Goal: Transaction & Acquisition: Subscribe to service/newsletter

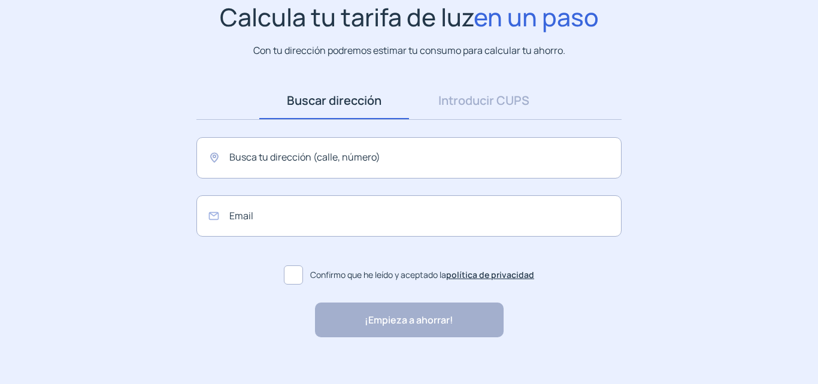
scroll to position [110, 0]
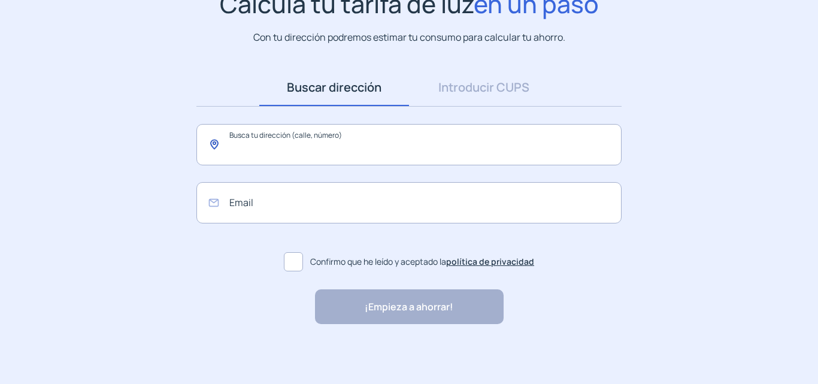
click at [237, 143] on input "text" at bounding box center [408, 144] width 425 height 41
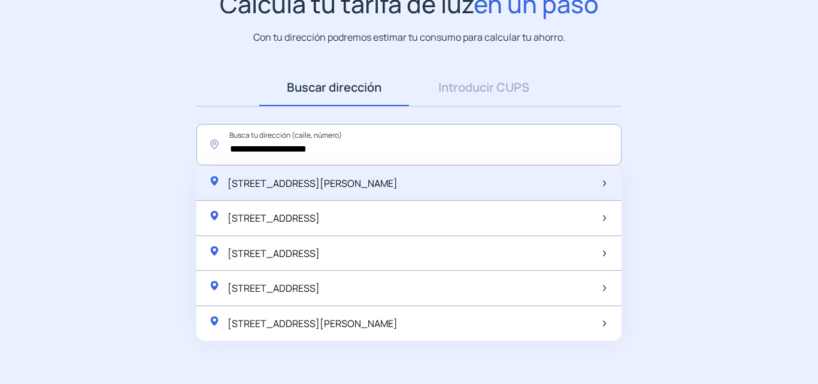
click at [373, 185] on span "[STREET_ADDRESS][PERSON_NAME]" at bounding box center [313, 183] width 170 height 13
type input "**********"
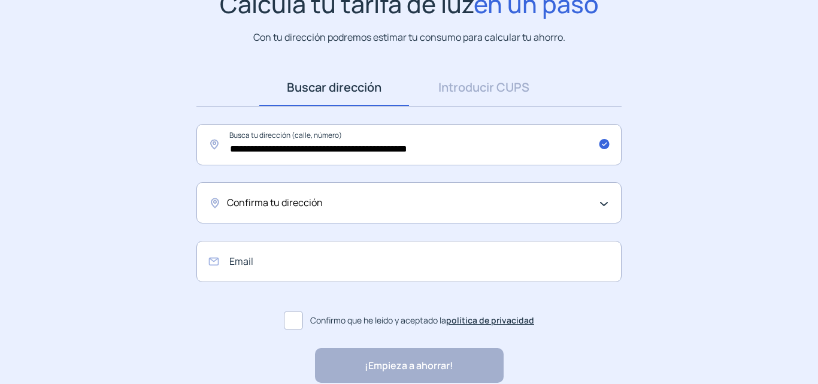
click at [431, 198] on div "Confirma tu dirección" at bounding box center [406, 203] width 358 height 16
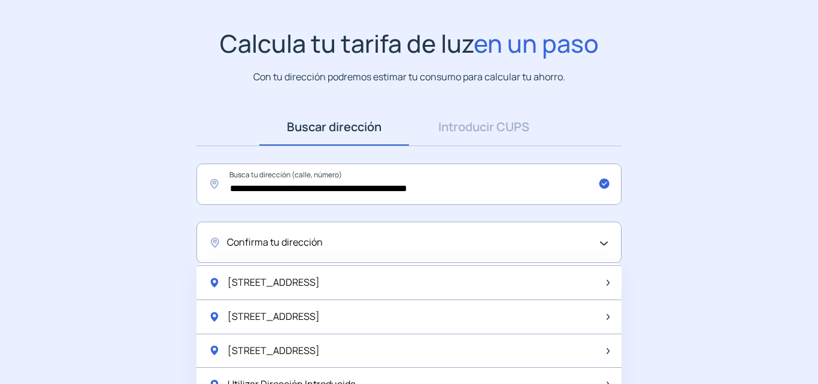
scroll to position [0, 0]
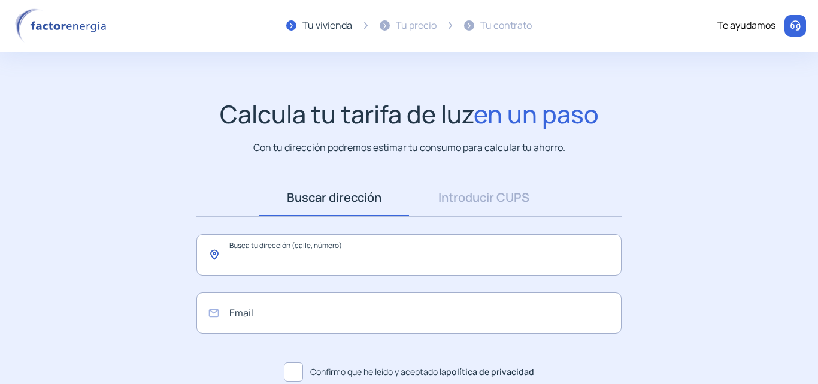
click at [256, 253] on input "text" at bounding box center [408, 254] width 425 height 41
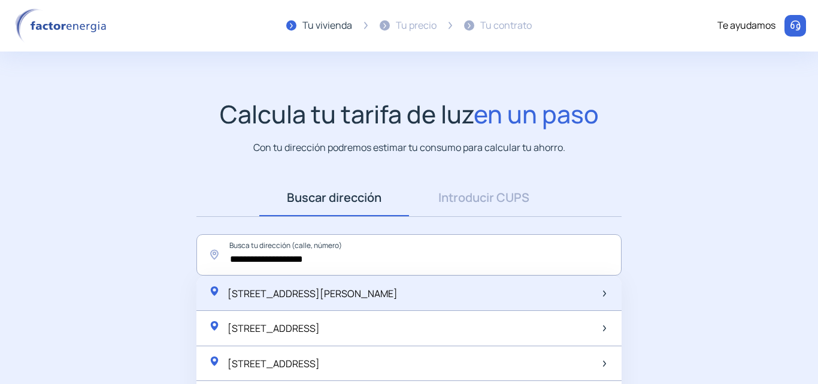
click at [338, 289] on span "[STREET_ADDRESS][PERSON_NAME]" at bounding box center [313, 293] width 170 height 13
type input "**********"
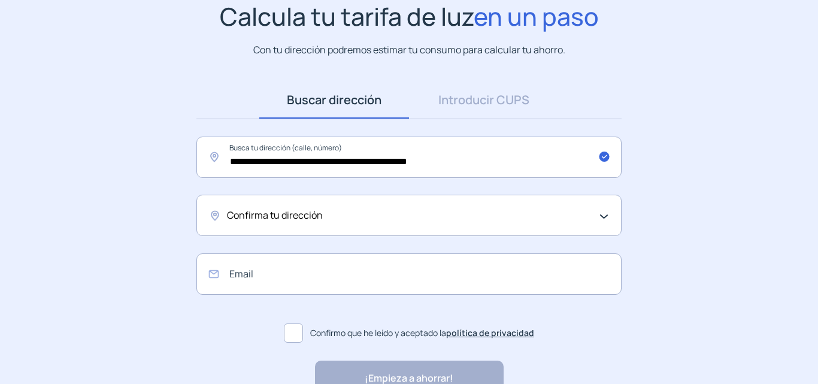
scroll to position [120, 0]
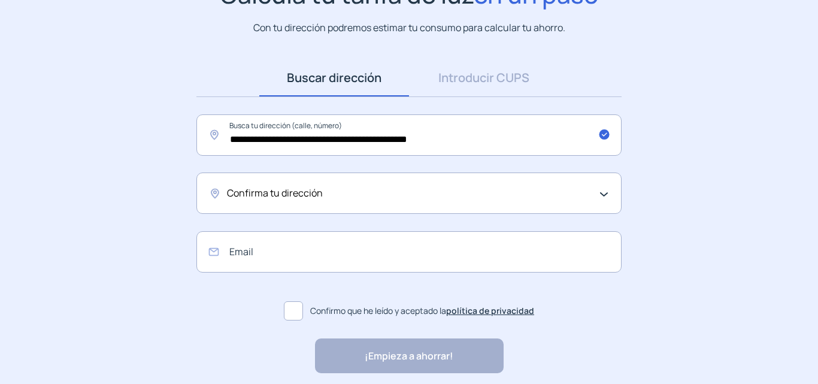
click at [407, 188] on div "Confirma tu dirección" at bounding box center [406, 194] width 358 height 16
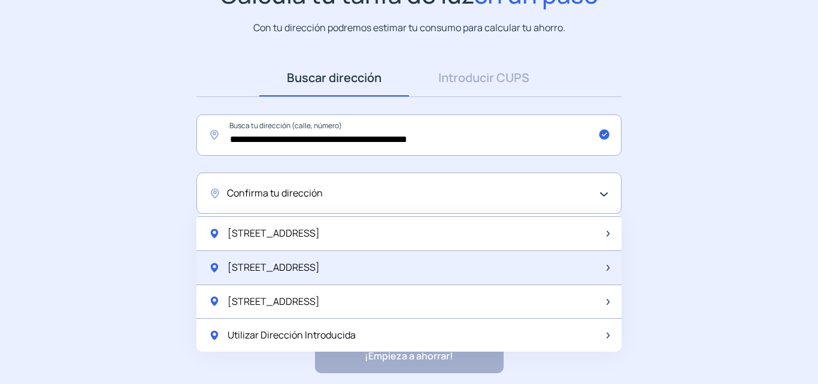
scroll to position [169, 0]
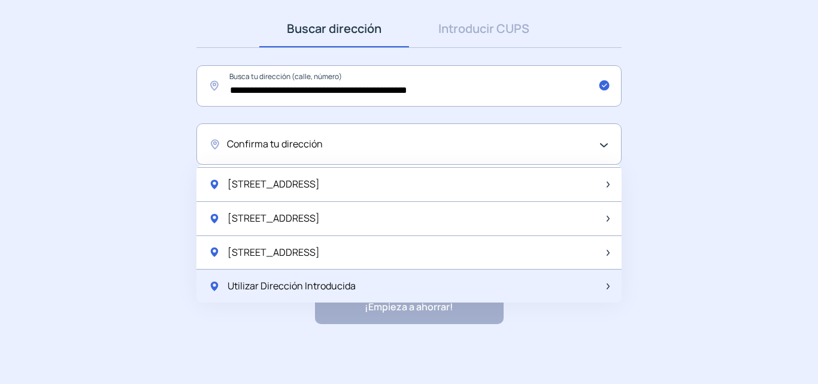
click at [327, 283] on span "Utilizar Dirección Introducida" at bounding box center [292, 286] width 128 height 16
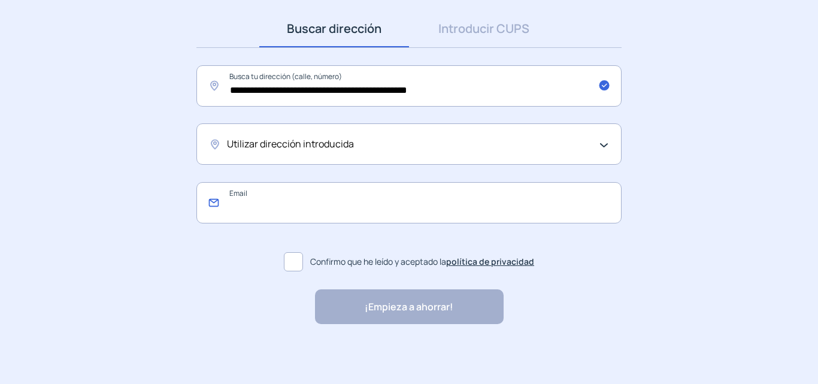
click at [302, 208] on input "email" at bounding box center [408, 202] width 425 height 41
type input "**********"
click at [294, 259] on span at bounding box center [293, 261] width 19 height 19
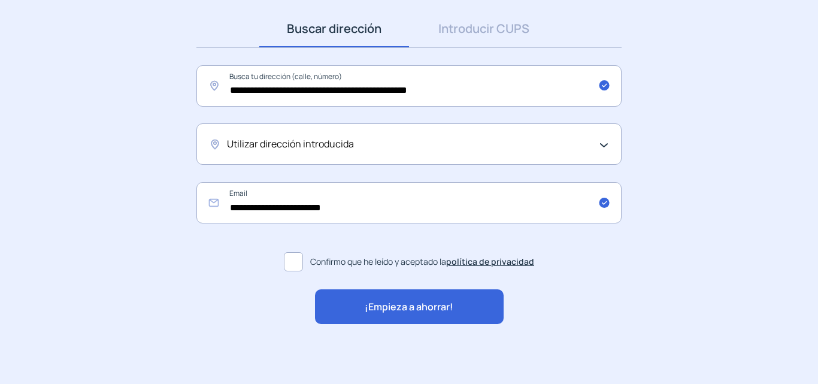
click at [399, 303] on span "¡Empieza a ahorrar!" at bounding box center [409, 307] width 89 height 16
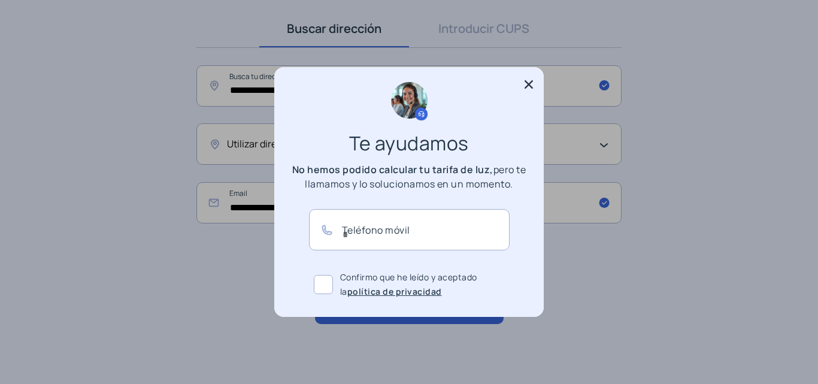
scroll to position [0, 0]
click at [351, 226] on input "text" at bounding box center [409, 229] width 201 height 41
type input "*********"
click at [323, 281] on span at bounding box center [323, 284] width 19 height 19
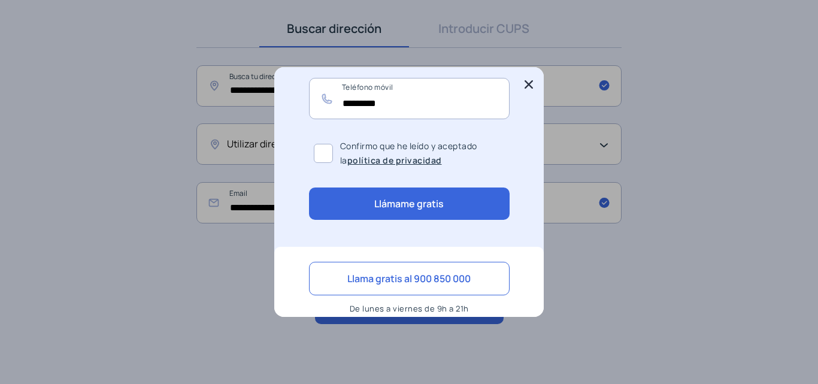
scroll to position [145, 0]
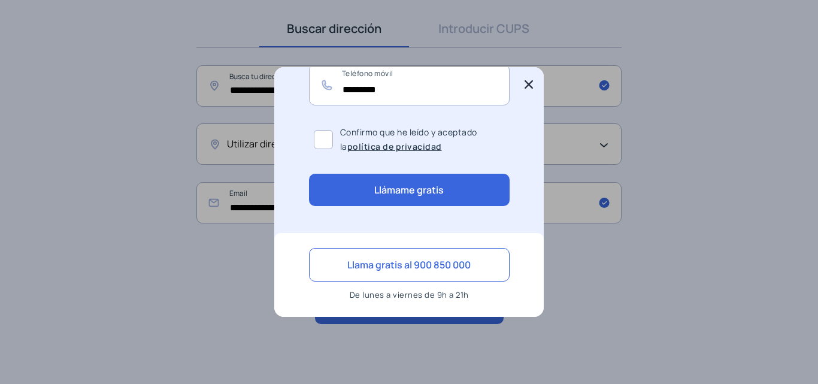
click at [525, 83] on icon at bounding box center [529, 84] width 12 height 12
